Goal: Find contact information: Find contact information

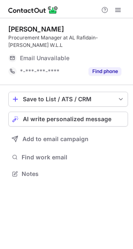
scroll to position [167, 133]
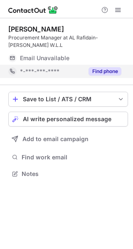
click at [101, 68] on button "Find phone" at bounding box center [104, 71] width 33 height 8
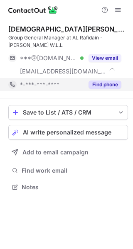
scroll to position [181, 133]
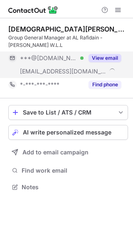
click at [110, 57] on button "View email" at bounding box center [104, 58] width 33 height 8
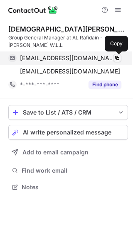
click at [116, 58] on span at bounding box center [117, 58] width 7 height 7
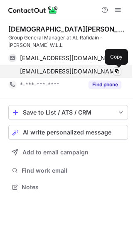
click at [116, 72] on span at bounding box center [117, 71] width 7 height 7
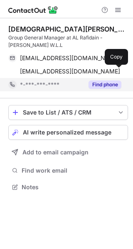
click at [113, 83] on button "Find phone" at bounding box center [104, 84] width 33 height 8
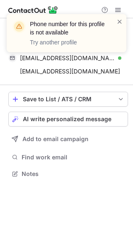
scroll to position [167, 133]
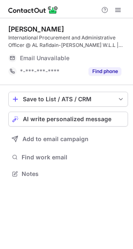
scroll to position [167, 133]
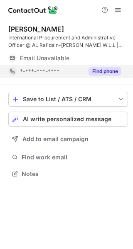
click at [107, 71] on button "Find phone" at bounding box center [104, 71] width 33 height 8
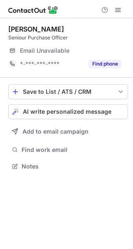
scroll to position [4, 4]
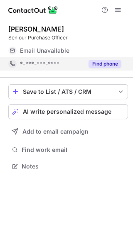
click at [102, 62] on button "Find phone" at bounding box center [104, 64] width 33 height 8
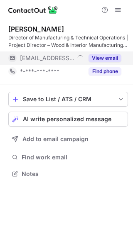
scroll to position [167, 133]
click at [104, 60] on button "View email" at bounding box center [104, 58] width 33 height 8
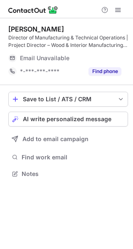
scroll to position [167, 133]
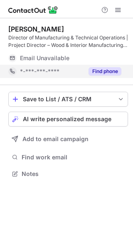
click at [109, 70] on button "Find phone" at bounding box center [104, 71] width 33 height 8
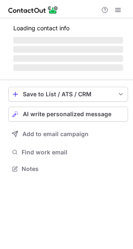
scroll to position [4, 4]
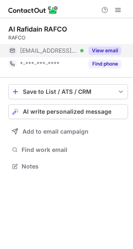
click at [111, 50] on button "View email" at bounding box center [104, 50] width 33 height 8
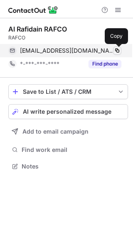
click at [116, 50] on span at bounding box center [117, 50] width 7 height 7
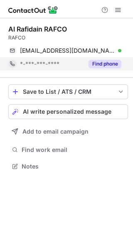
click at [108, 65] on button "Find phone" at bounding box center [104, 64] width 33 height 8
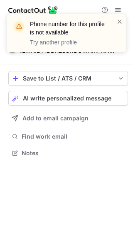
scroll to position [147, 133]
